Goal: Information Seeking & Learning: Learn about a topic

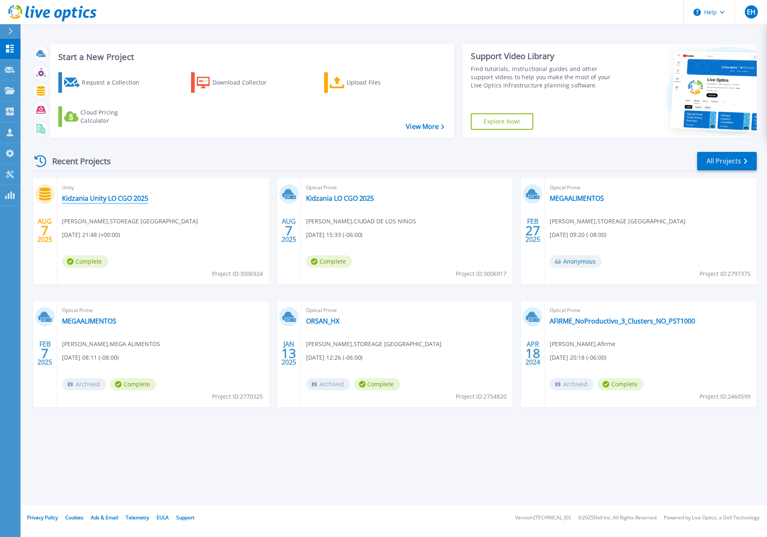
click at [135, 200] on link "Kidzania Unity LO CGO 2025" at bounding box center [105, 198] width 86 height 8
click at [345, 201] on link "Kidzania LO CGO 2025" at bounding box center [340, 198] width 68 height 8
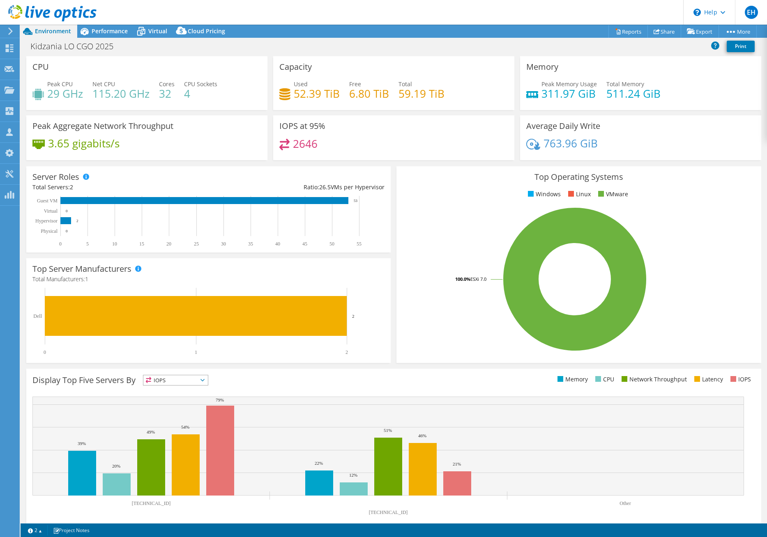
select select "USD"
click at [122, 32] on span "Performance" at bounding box center [110, 31] width 36 height 8
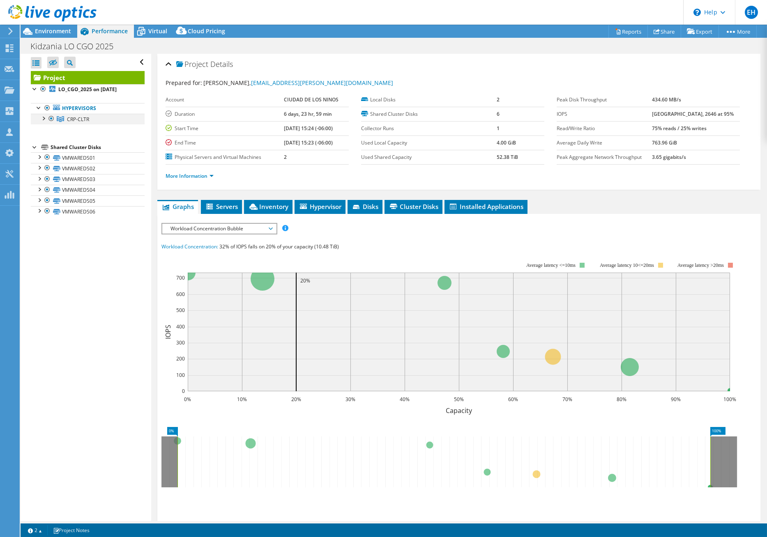
click at [46, 121] on div at bounding box center [43, 118] width 8 height 8
click at [79, 129] on link "[TECHNICAL_ID]" at bounding box center [88, 129] width 114 height 11
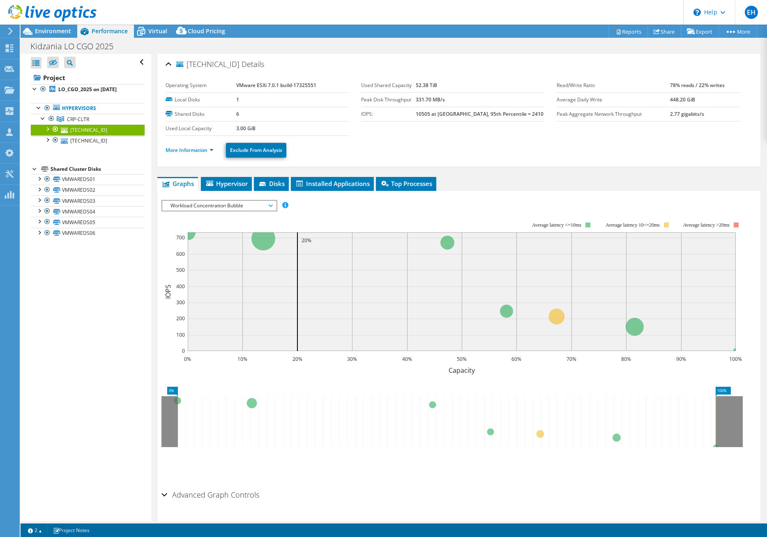
click at [215, 149] on li "More Information" at bounding box center [191, 150] width 53 height 9
click at [211, 150] on link "More Information" at bounding box center [189, 150] width 48 height 7
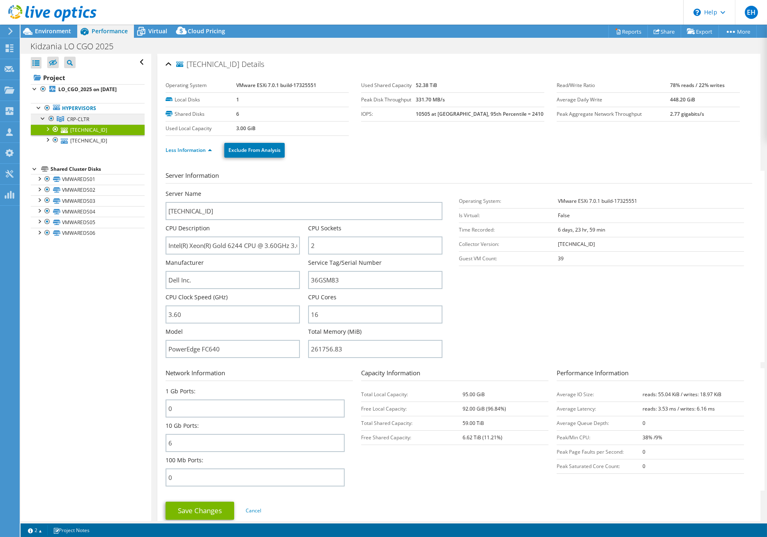
click at [103, 116] on link "CRP-CLTR" at bounding box center [88, 119] width 114 height 11
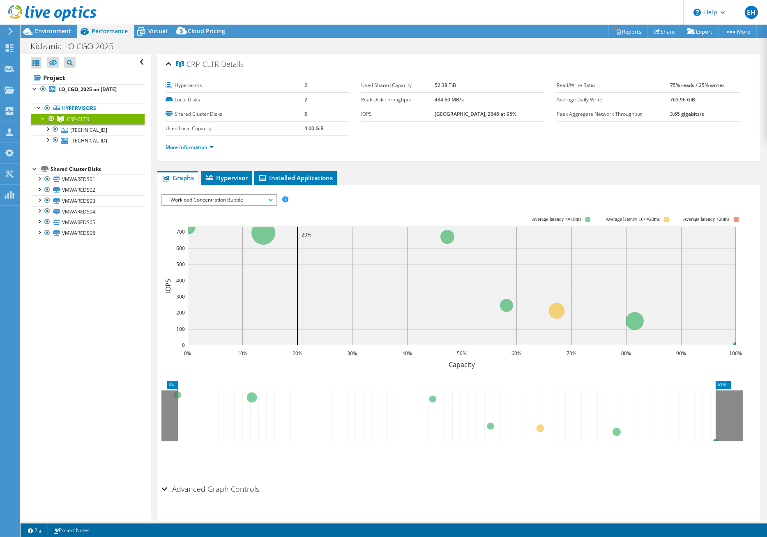
click at [239, 200] on span "Workload Concentration Bubble" at bounding box center [219, 200] width 106 height 10
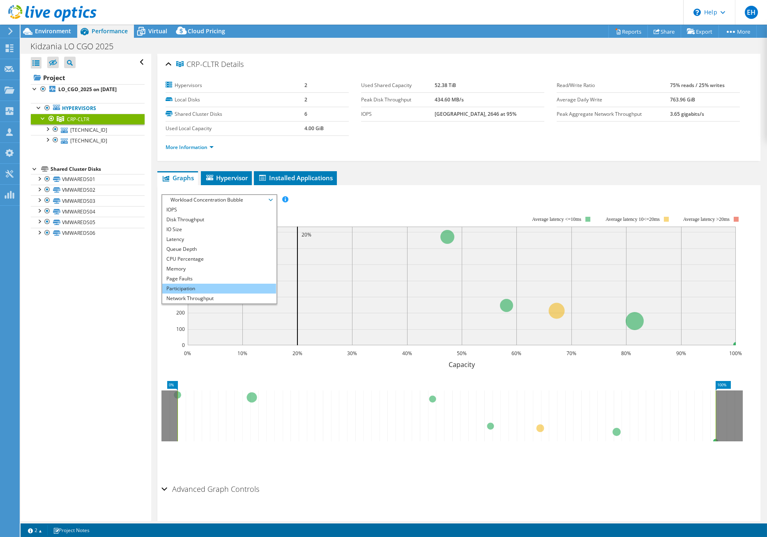
click at [191, 290] on li "Participation" at bounding box center [219, 289] width 114 height 10
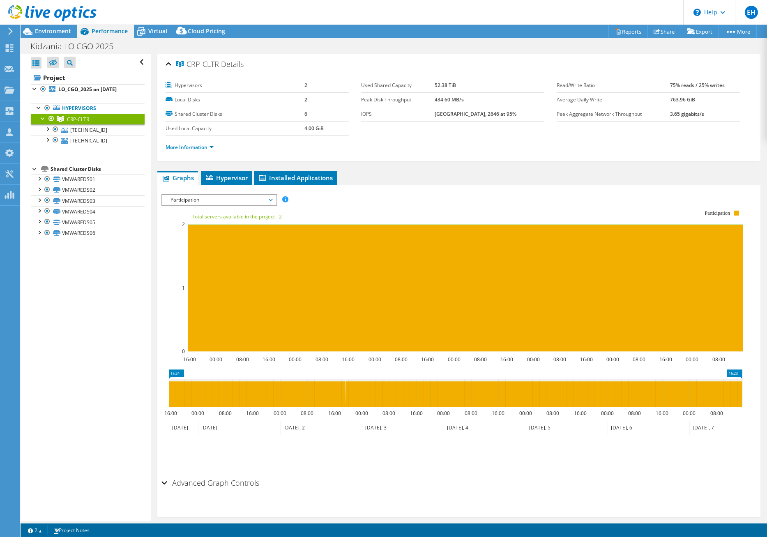
click at [208, 200] on span "Participation" at bounding box center [219, 200] width 106 height 10
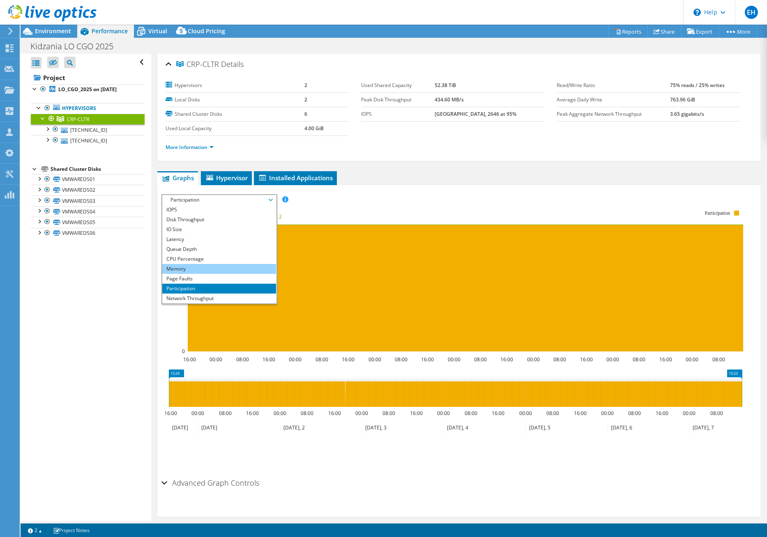
click at [193, 266] on li "Memory" at bounding box center [219, 269] width 114 height 10
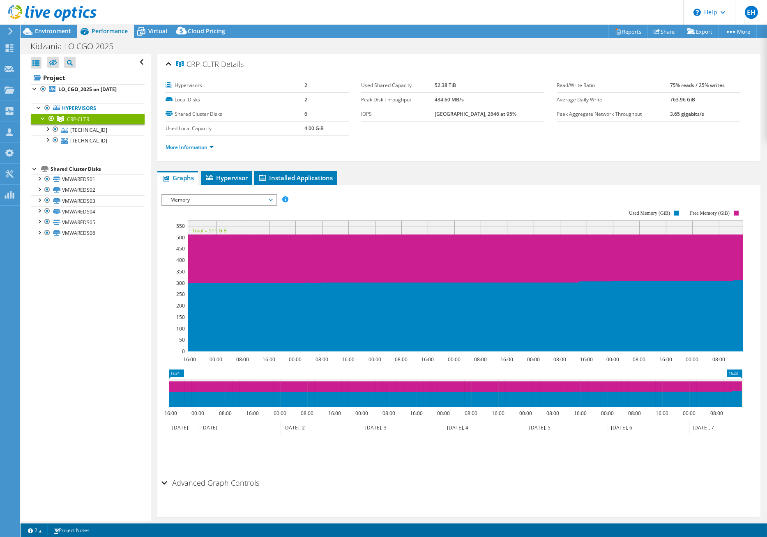
click at [205, 201] on span "Memory" at bounding box center [219, 200] width 106 height 10
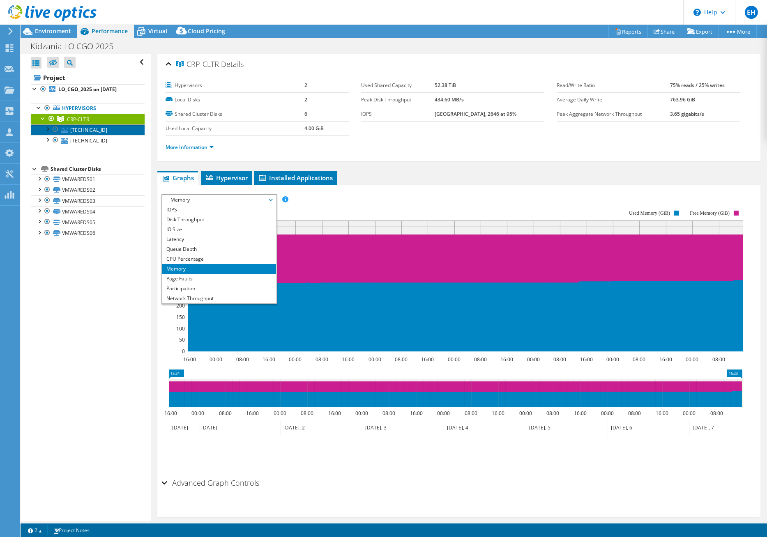
click at [90, 130] on link "[TECHNICAL_ID]" at bounding box center [88, 129] width 114 height 11
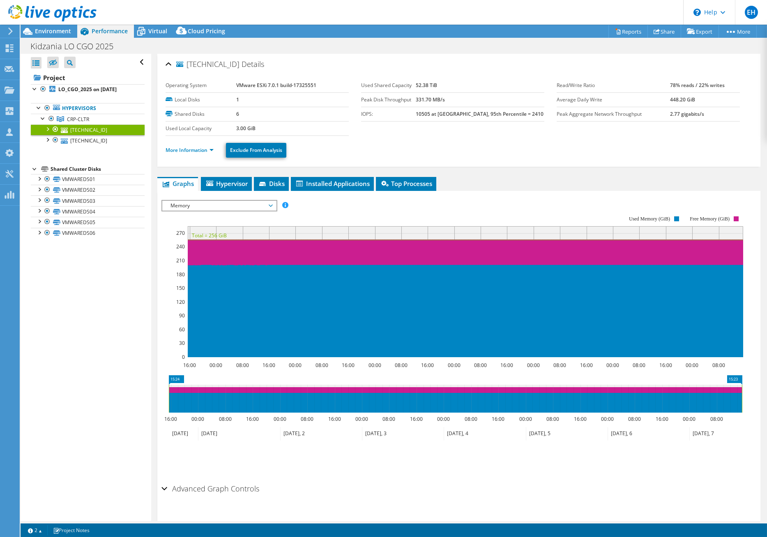
click at [179, 203] on span "Memory" at bounding box center [219, 206] width 106 height 10
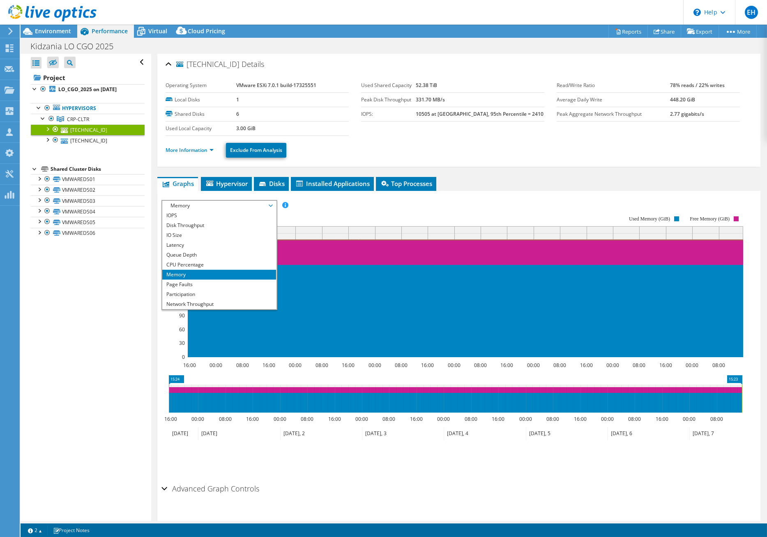
click at [347, 212] on rect at bounding box center [451, 287] width 581 height 164
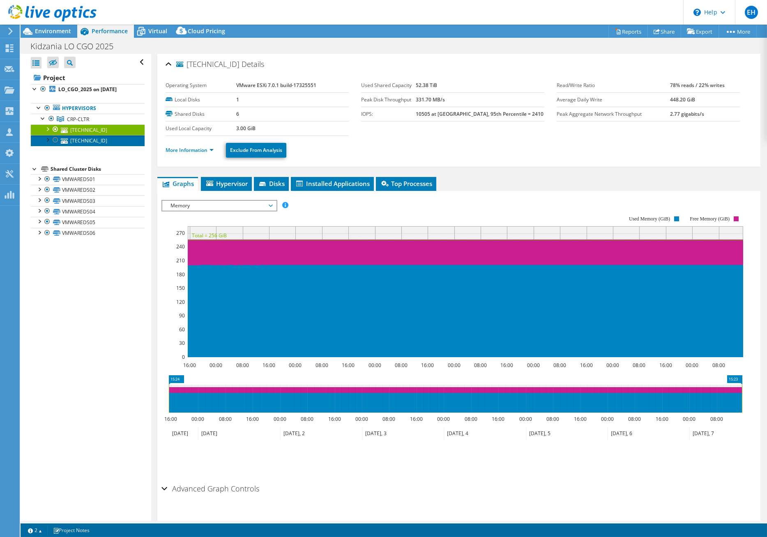
click at [94, 142] on link "[TECHNICAL_ID]" at bounding box center [88, 140] width 114 height 11
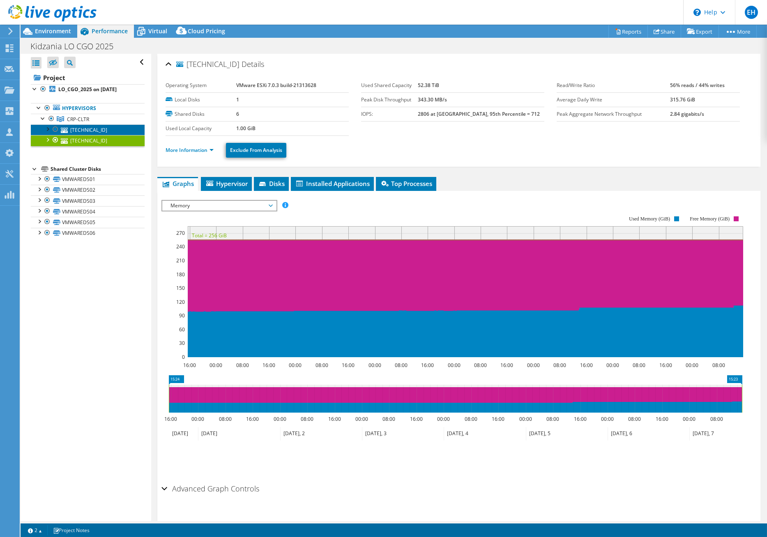
click at [113, 131] on link "[TECHNICAL_ID]" at bounding box center [88, 129] width 114 height 11
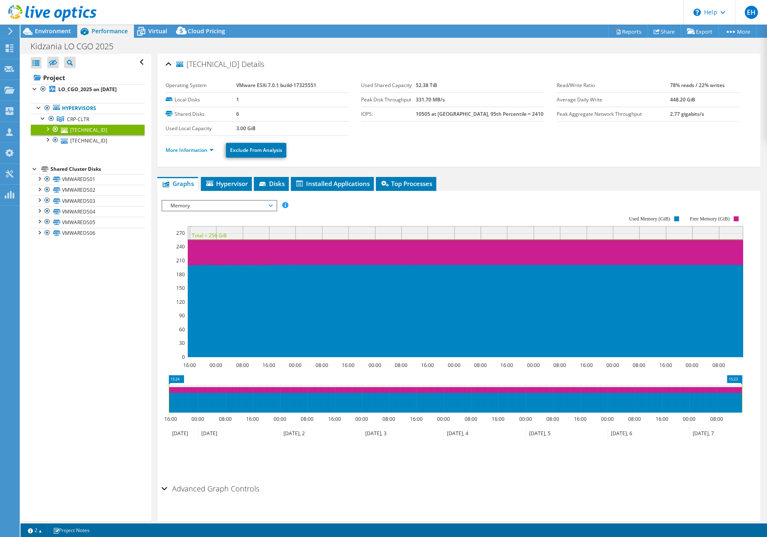
click at [205, 205] on span "Memory" at bounding box center [219, 206] width 106 height 10
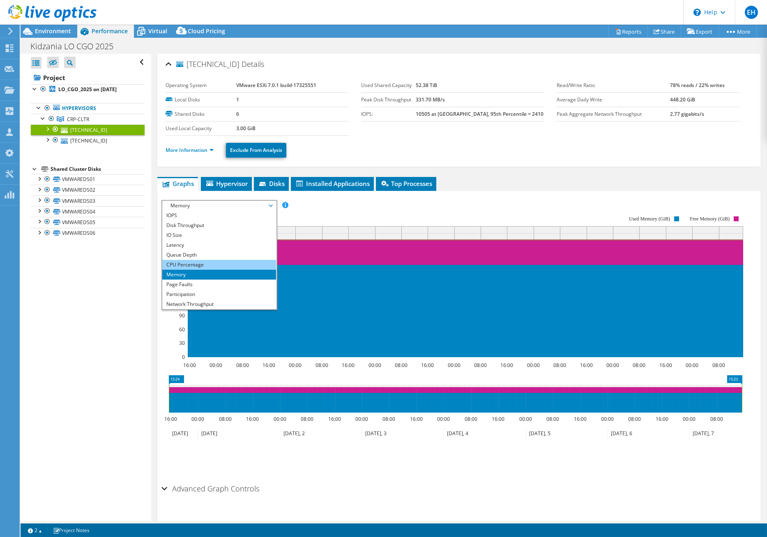
click at [208, 262] on li "CPU Percentage" at bounding box center [219, 265] width 114 height 10
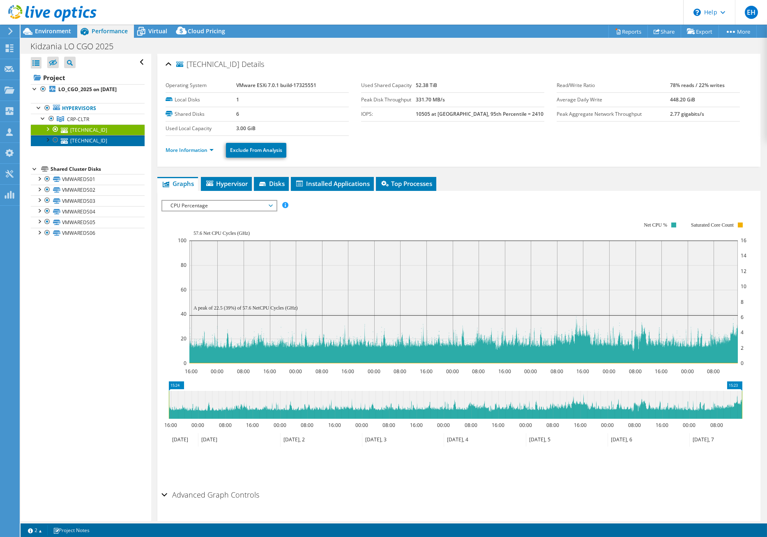
click at [87, 141] on link "[TECHNICAL_ID]" at bounding box center [88, 140] width 114 height 11
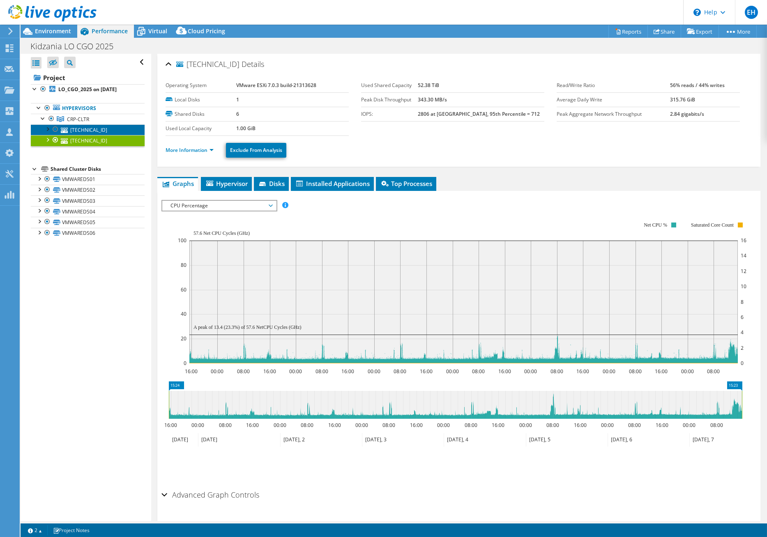
click at [90, 132] on link "[TECHNICAL_ID]" at bounding box center [88, 129] width 114 height 11
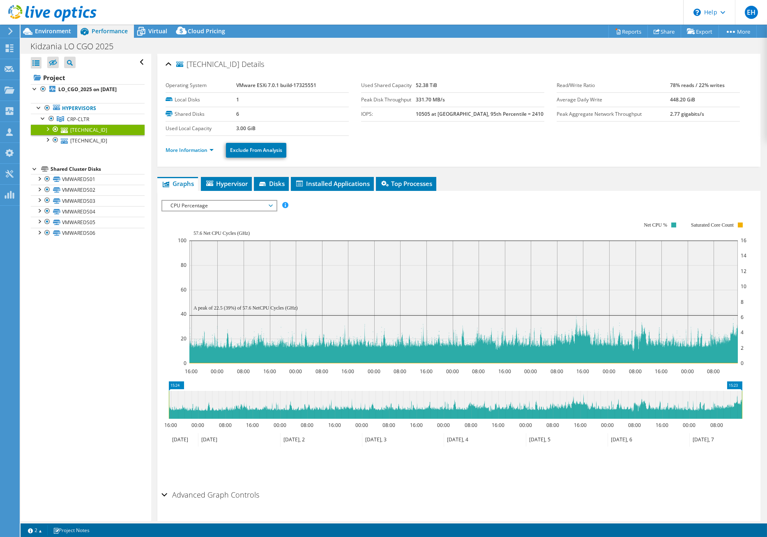
click at [270, 207] on span "CPU Percentage" at bounding box center [219, 206] width 106 height 10
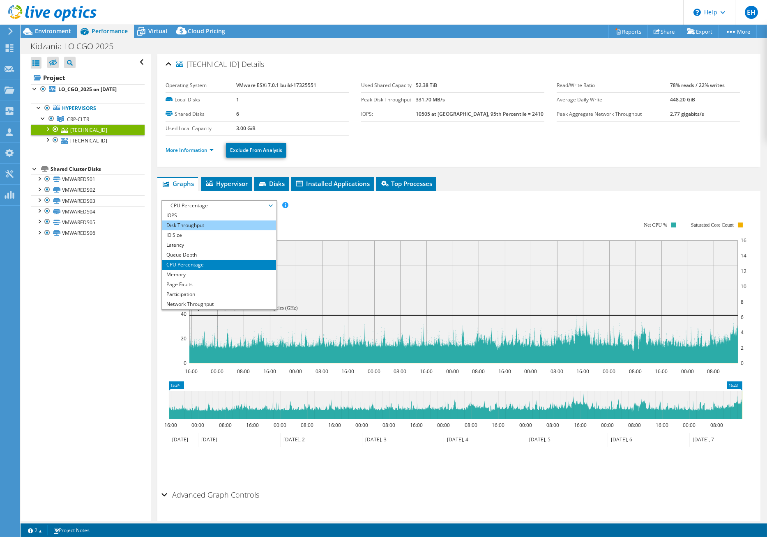
click at [238, 227] on li "Disk Throughput" at bounding box center [219, 226] width 114 height 10
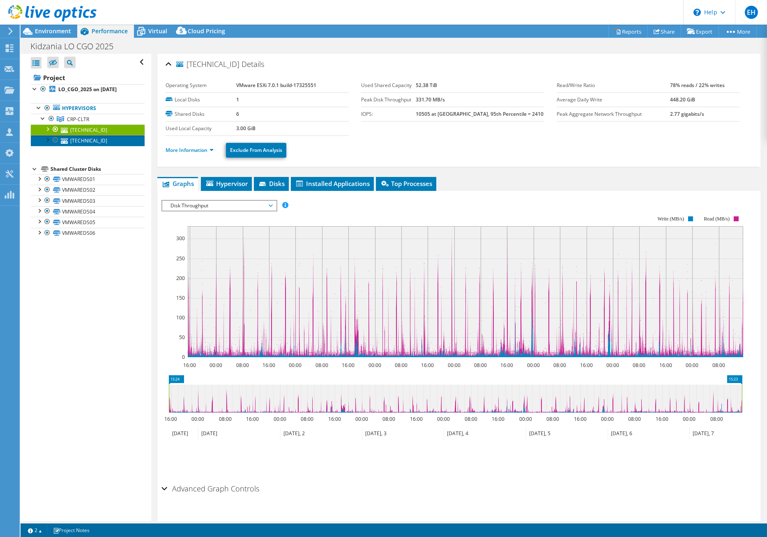
click at [86, 139] on link "[TECHNICAL_ID]" at bounding box center [88, 140] width 114 height 11
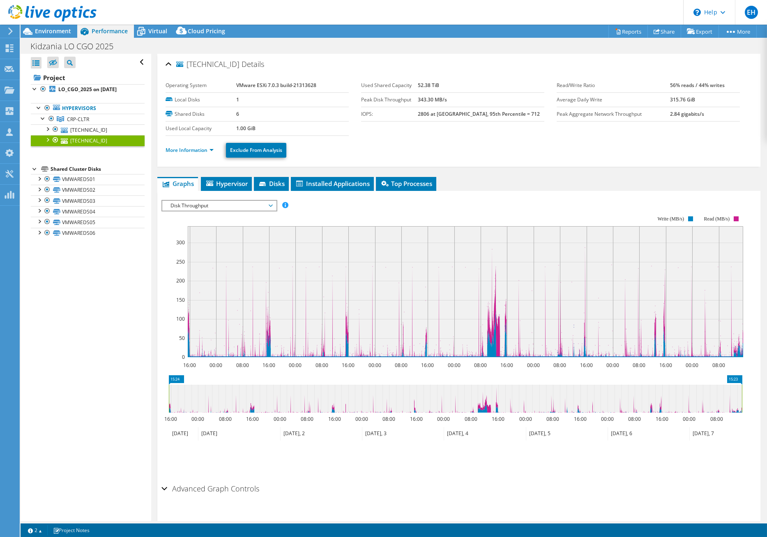
click at [211, 202] on span "Disk Throughput" at bounding box center [219, 206] width 106 height 10
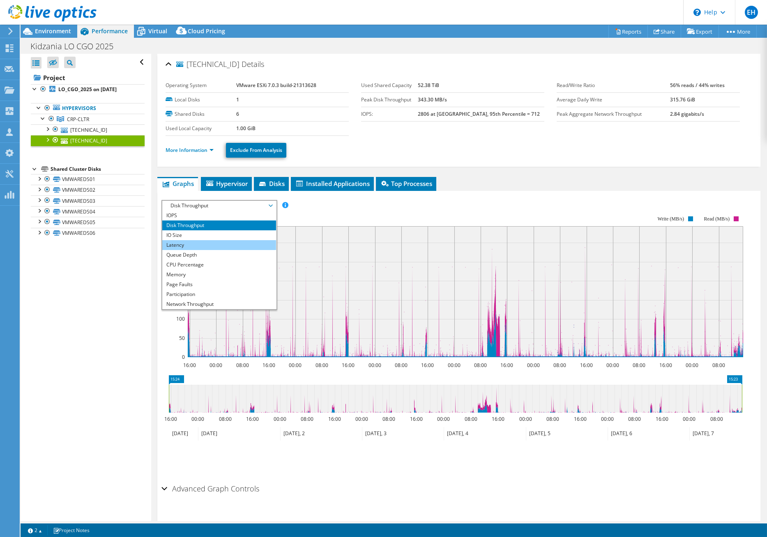
scroll to position [30, 0]
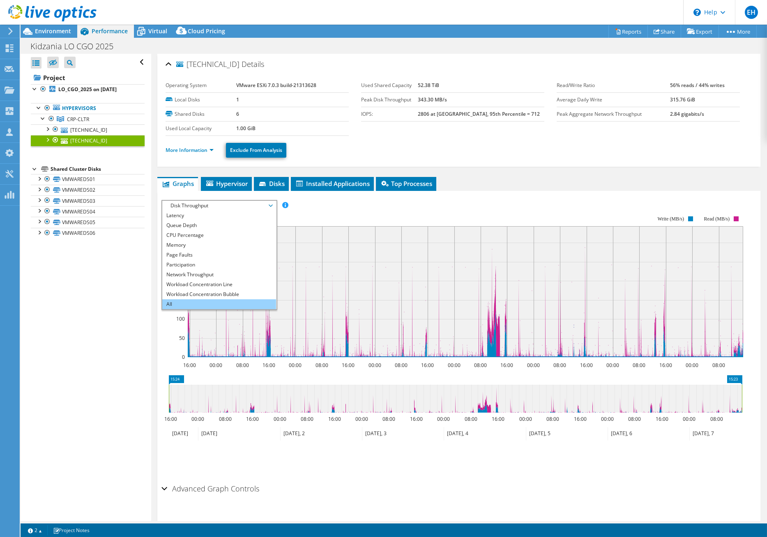
click at [190, 302] on li "All" at bounding box center [219, 304] width 114 height 10
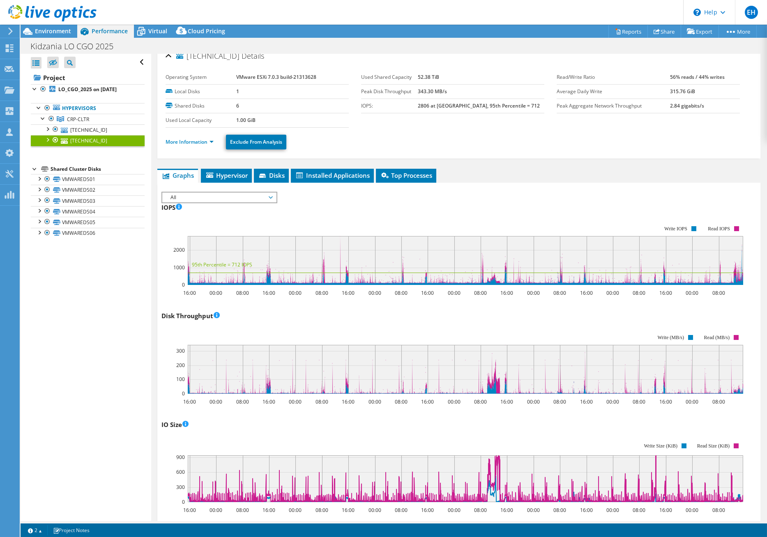
scroll to position [0, 0]
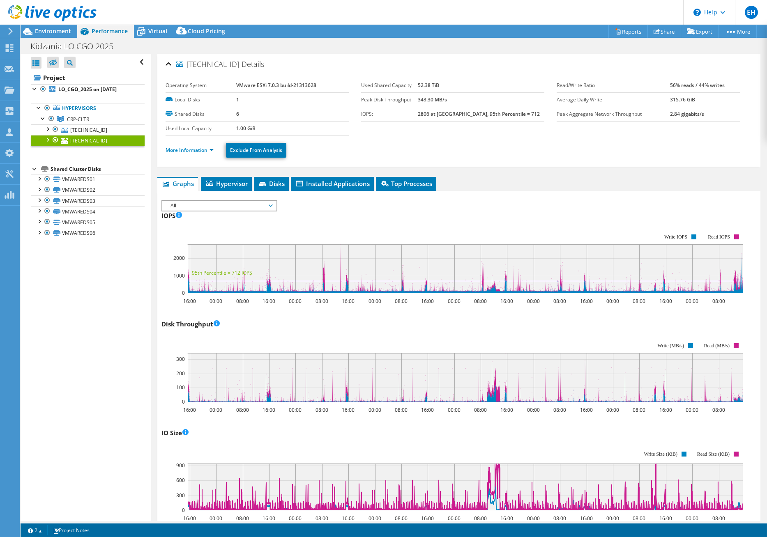
click at [226, 203] on span "All" at bounding box center [219, 206] width 106 height 10
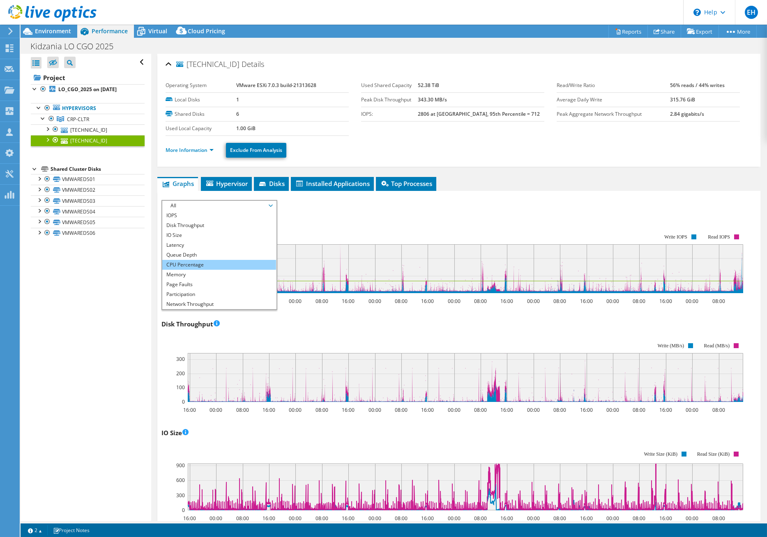
click at [216, 262] on li "CPU Percentage" at bounding box center [219, 265] width 114 height 10
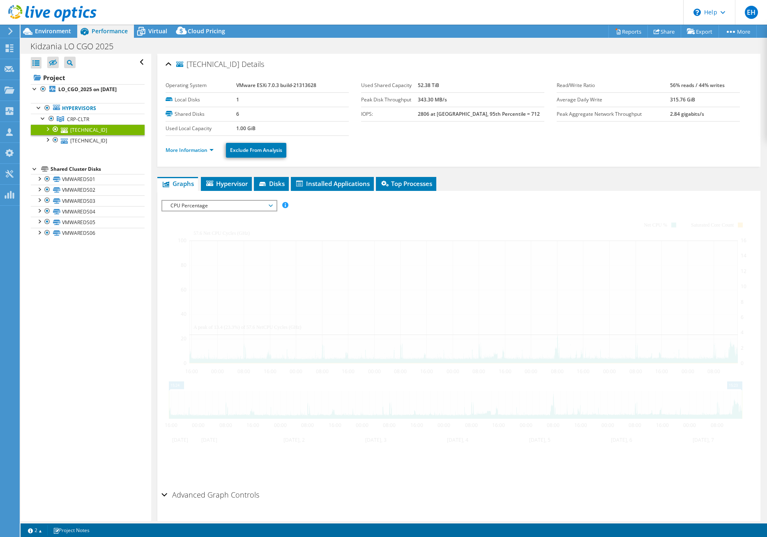
select select "USD"
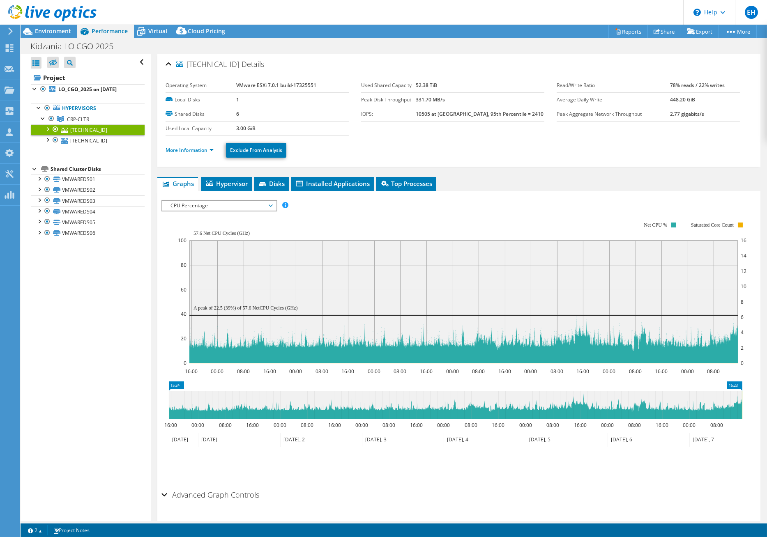
click at [163, 496] on div "Advanced Graph Controls" at bounding box center [458, 496] width 595 height 18
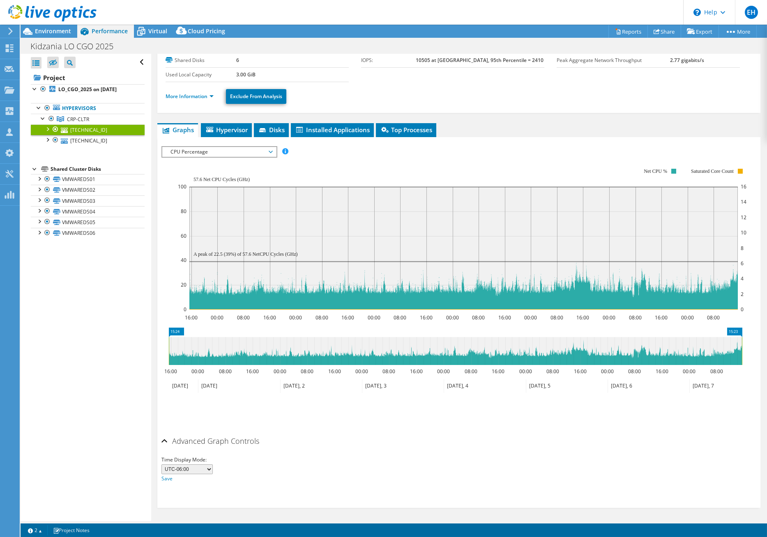
click at [164, 441] on div "Advanced Graph Controls" at bounding box center [458, 442] width 595 height 18
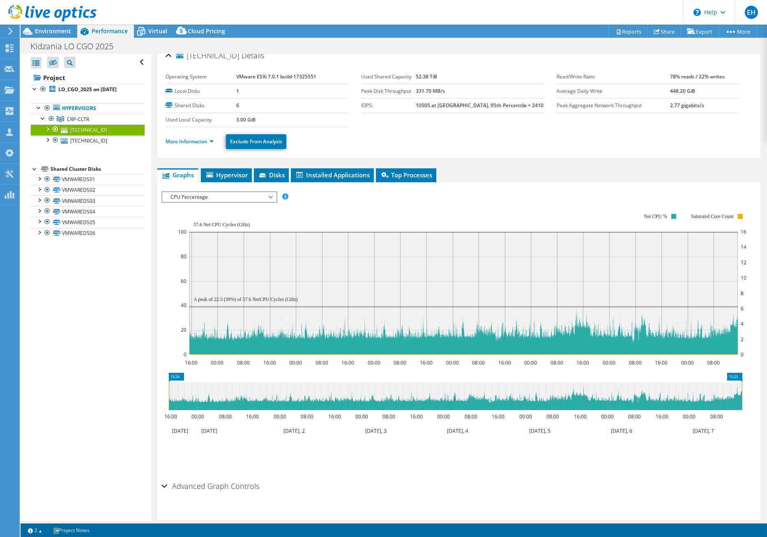
scroll to position [0, 0]
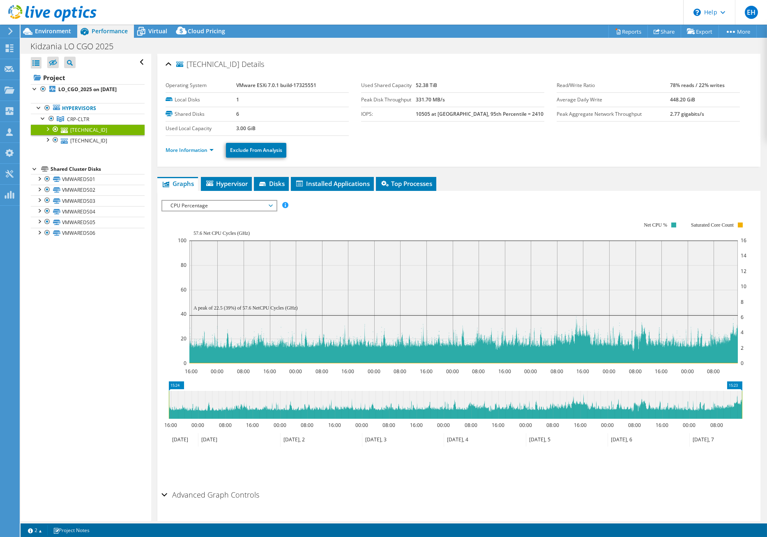
click at [294, 62] on div "10.1.2.165 Details" at bounding box center [458, 65] width 586 height 18
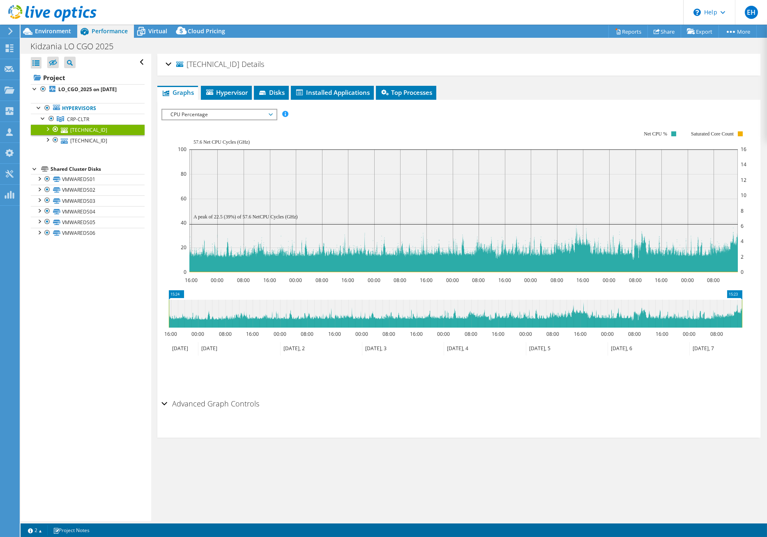
click at [294, 62] on div "10.1.2.165 Details" at bounding box center [458, 65] width 586 height 18
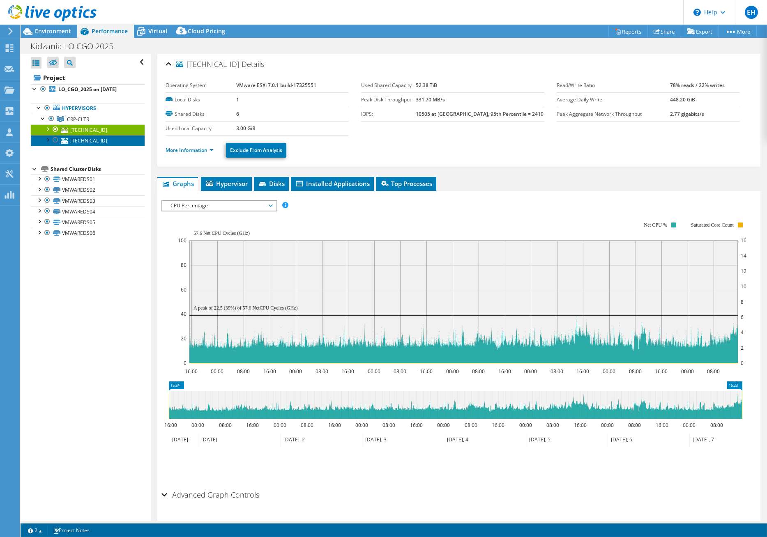
click at [100, 139] on link "[TECHNICAL_ID]" at bounding box center [88, 140] width 114 height 11
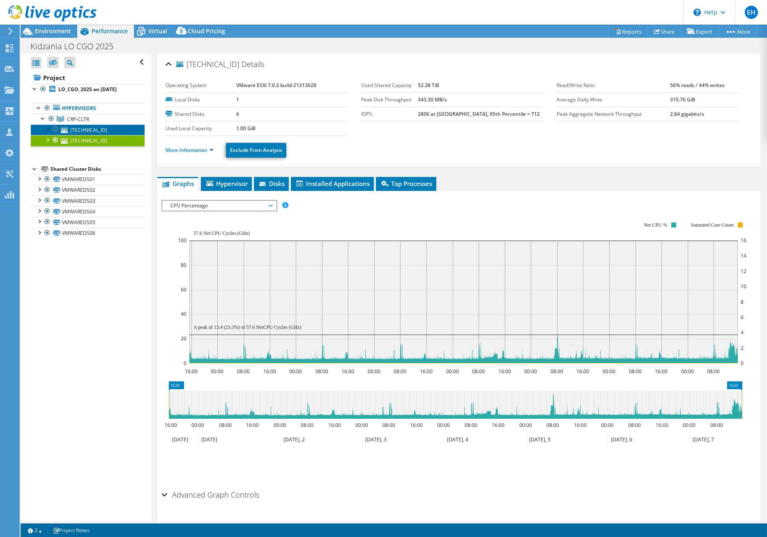
click at [99, 131] on link "[TECHNICAL_ID]" at bounding box center [88, 129] width 114 height 11
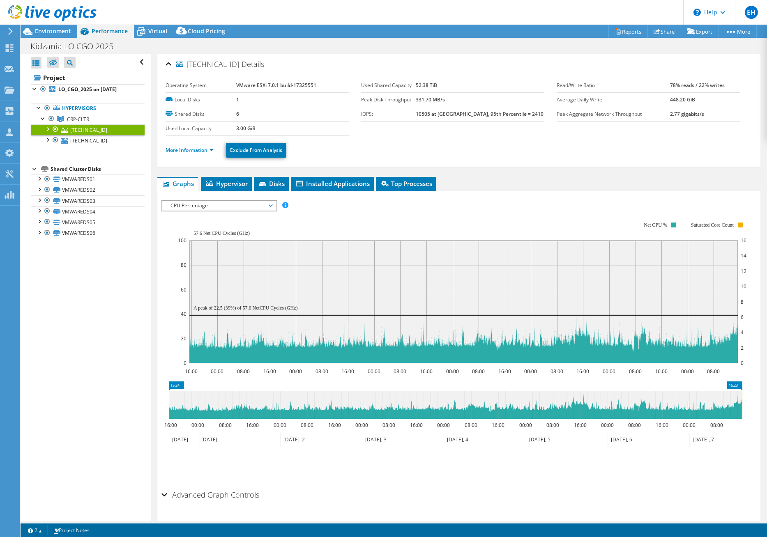
click at [264, 205] on span "CPU Percentage" at bounding box center [219, 206] width 106 height 10
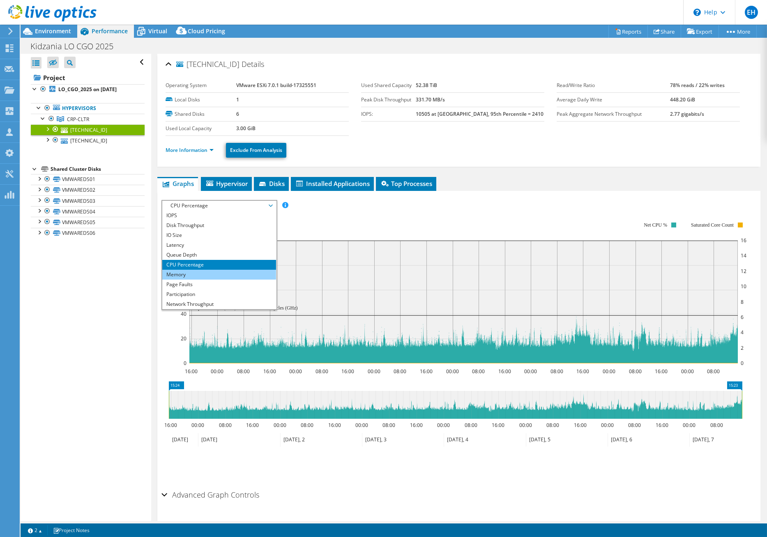
click at [211, 276] on li "Memory" at bounding box center [219, 275] width 114 height 10
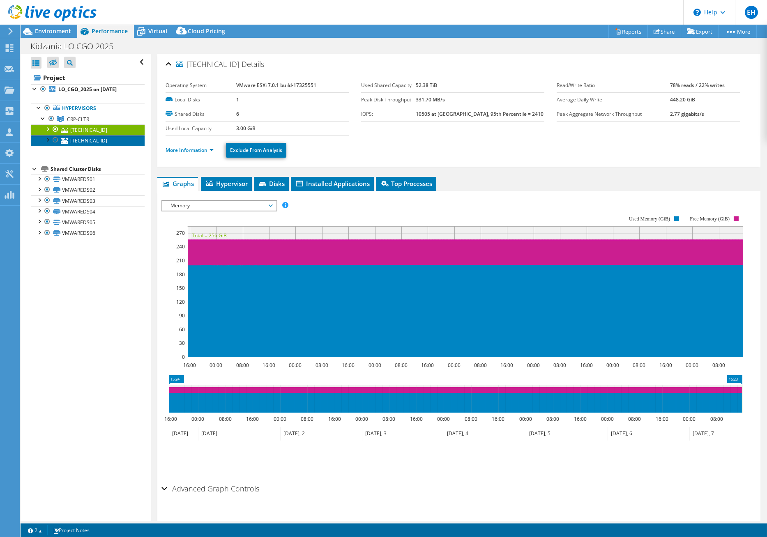
click at [94, 144] on link "[TECHNICAL_ID]" at bounding box center [88, 140] width 114 height 11
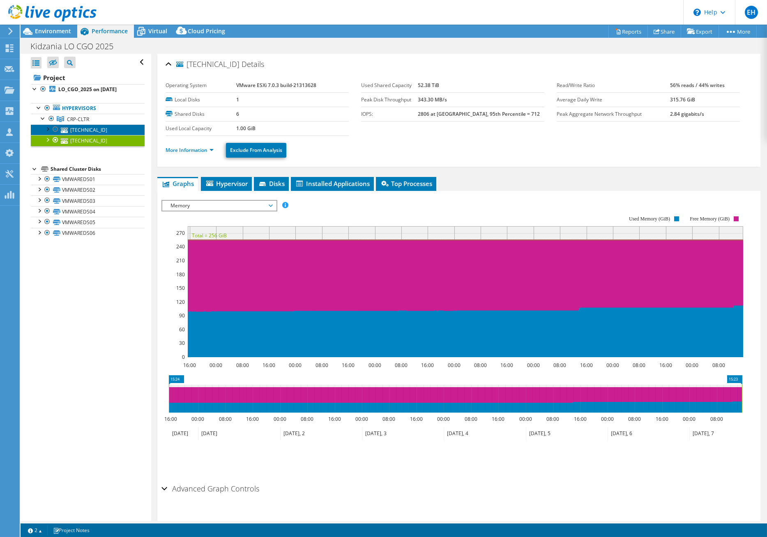
click at [95, 130] on link "[TECHNICAL_ID]" at bounding box center [88, 129] width 114 height 11
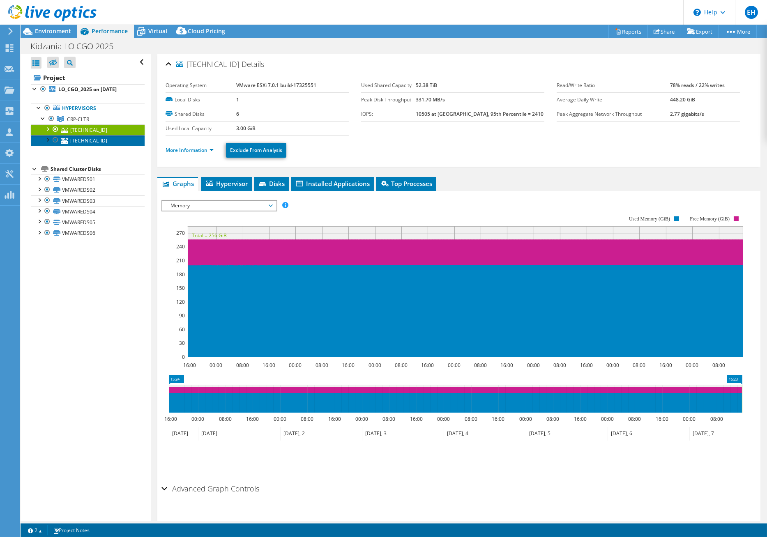
click at [95, 143] on link "[TECHNICAL_ID]" at bounding box center [88, 140] width 114 height 11
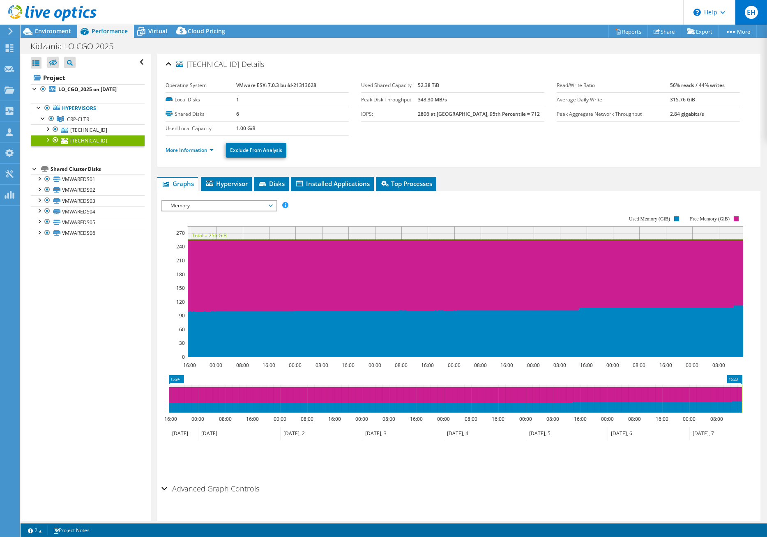
click at [755, 11] on span "EH" at bounding box center [750, 12] width 13 height 13
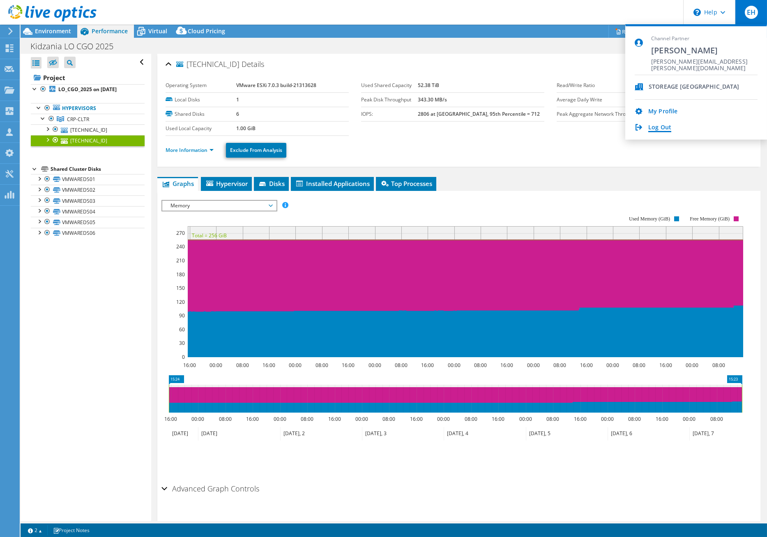
click at [665, 129] on link "Log Out" at bounding box center [659, 128] width 23 height 8
